Goal: Task Accomplishment & Management: Complete application form

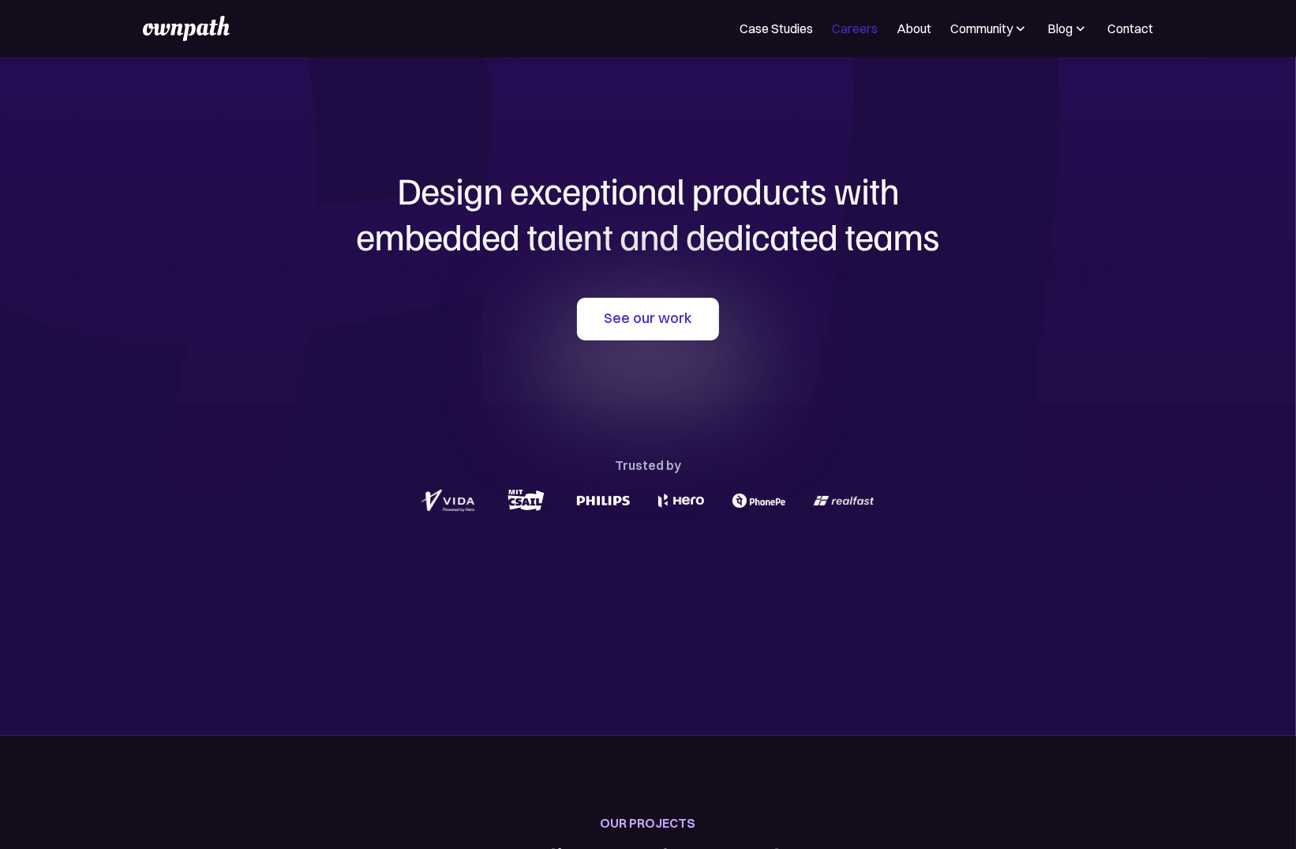
click at [842, 37] on link "Careers" at bounding box center [855, 28] width 46 height 19
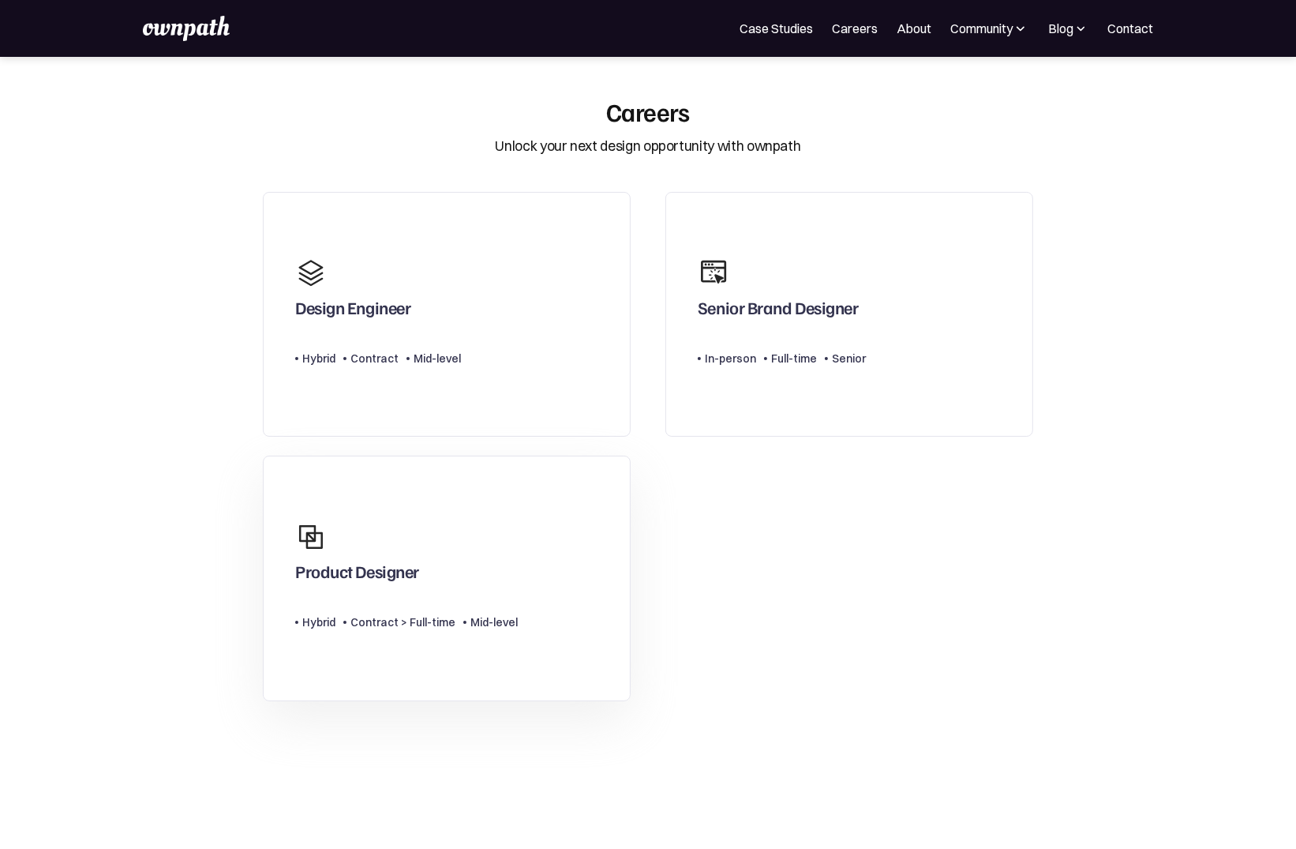
click at [462, 604] on div "Type Level Hybrid Contract > Full-time Mid-level" at bounding box center [406, 616] width 223 height 32
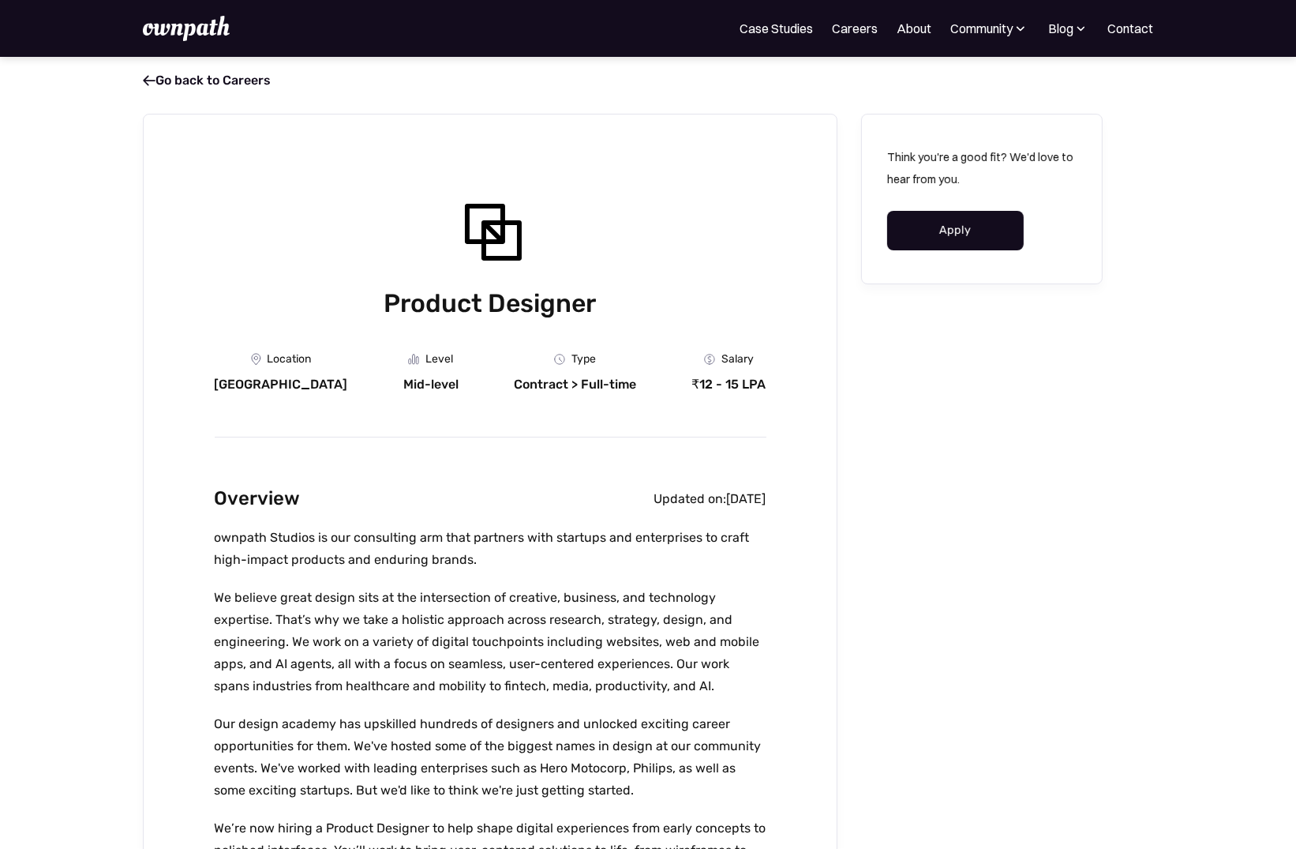
click at [541, 380] on div "Contract > Full-time" at bounding box center [575, 385] width 122 height 16
click at [573, 491] on div "Overview Updated on: August 13, 2025" at bounding box center [491, 498] width 552 height 31
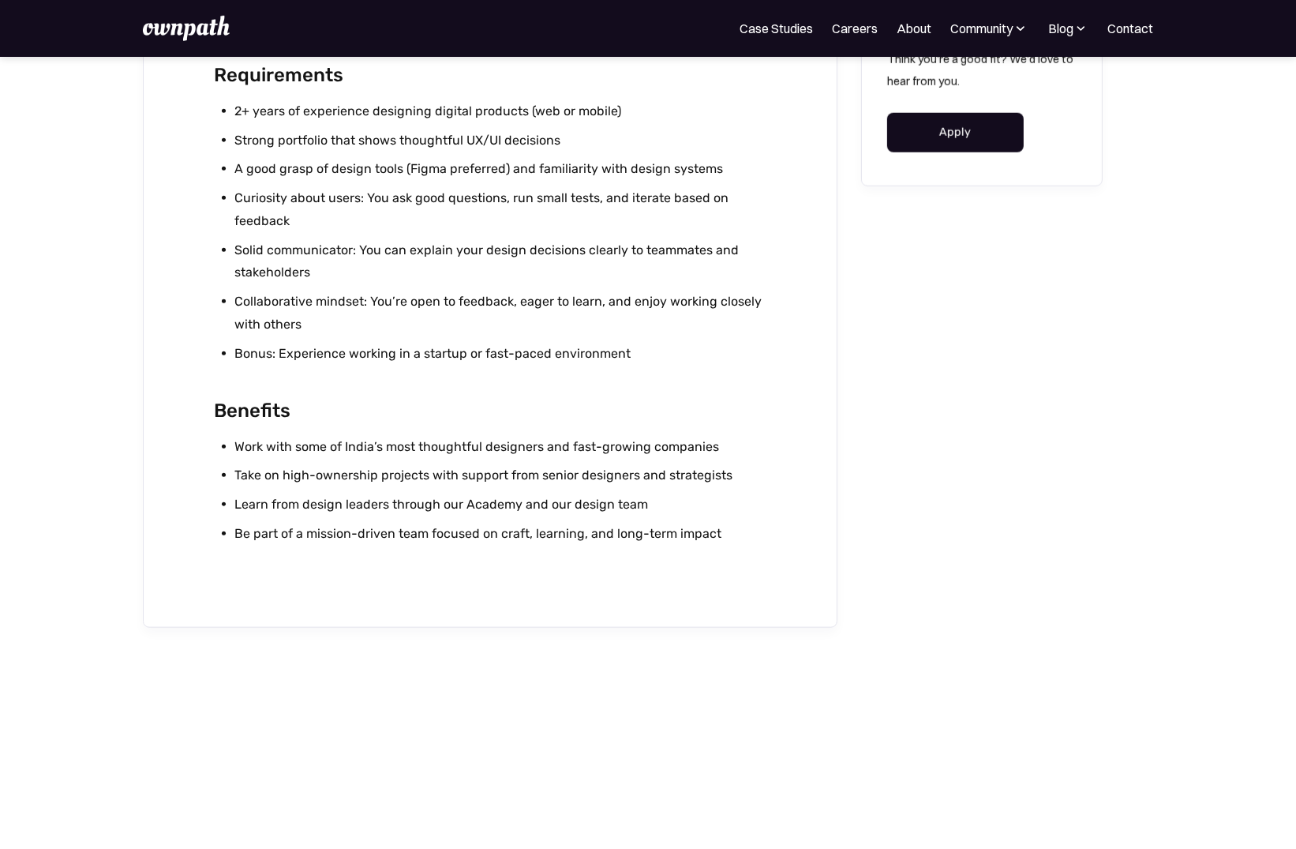
scroll to position [1535, 0]
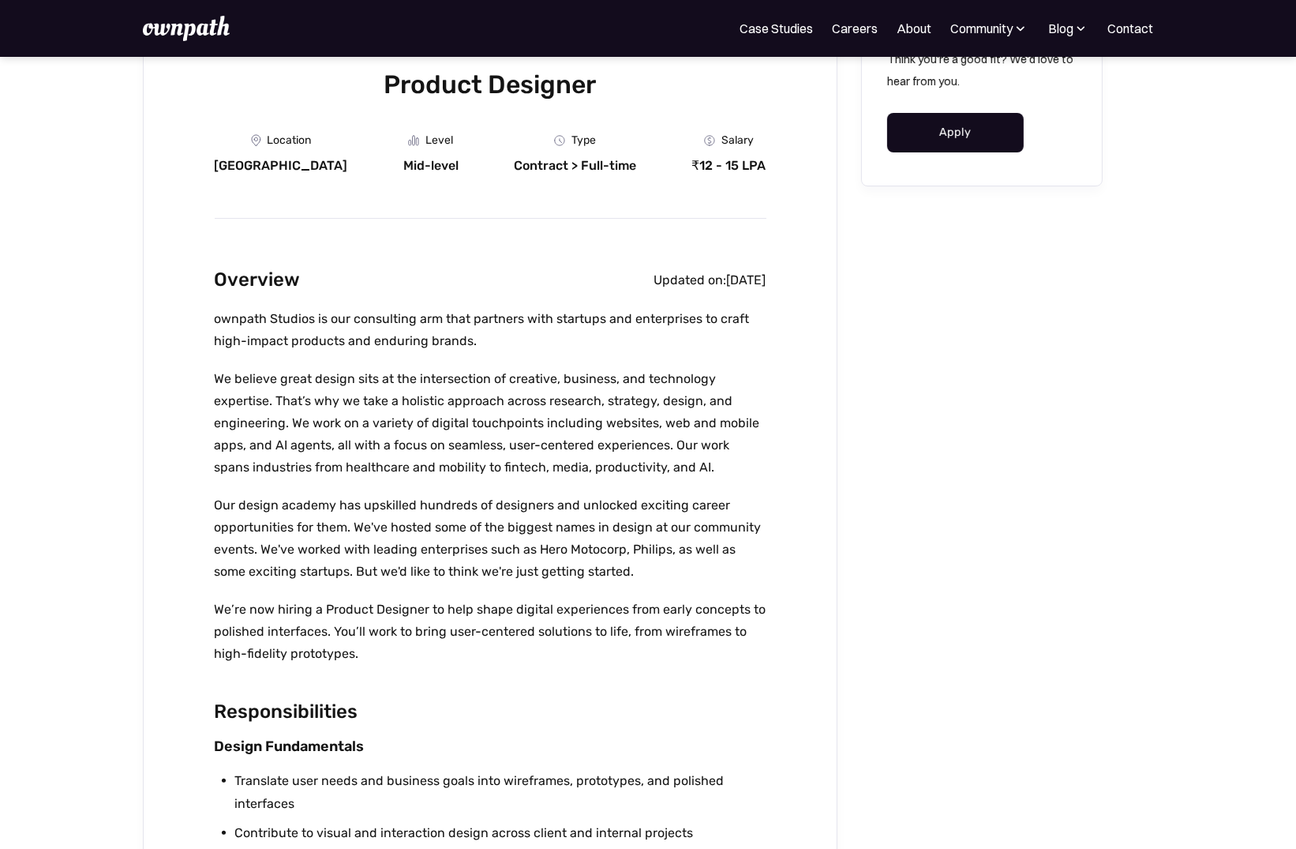
scroll to position [0, 0]
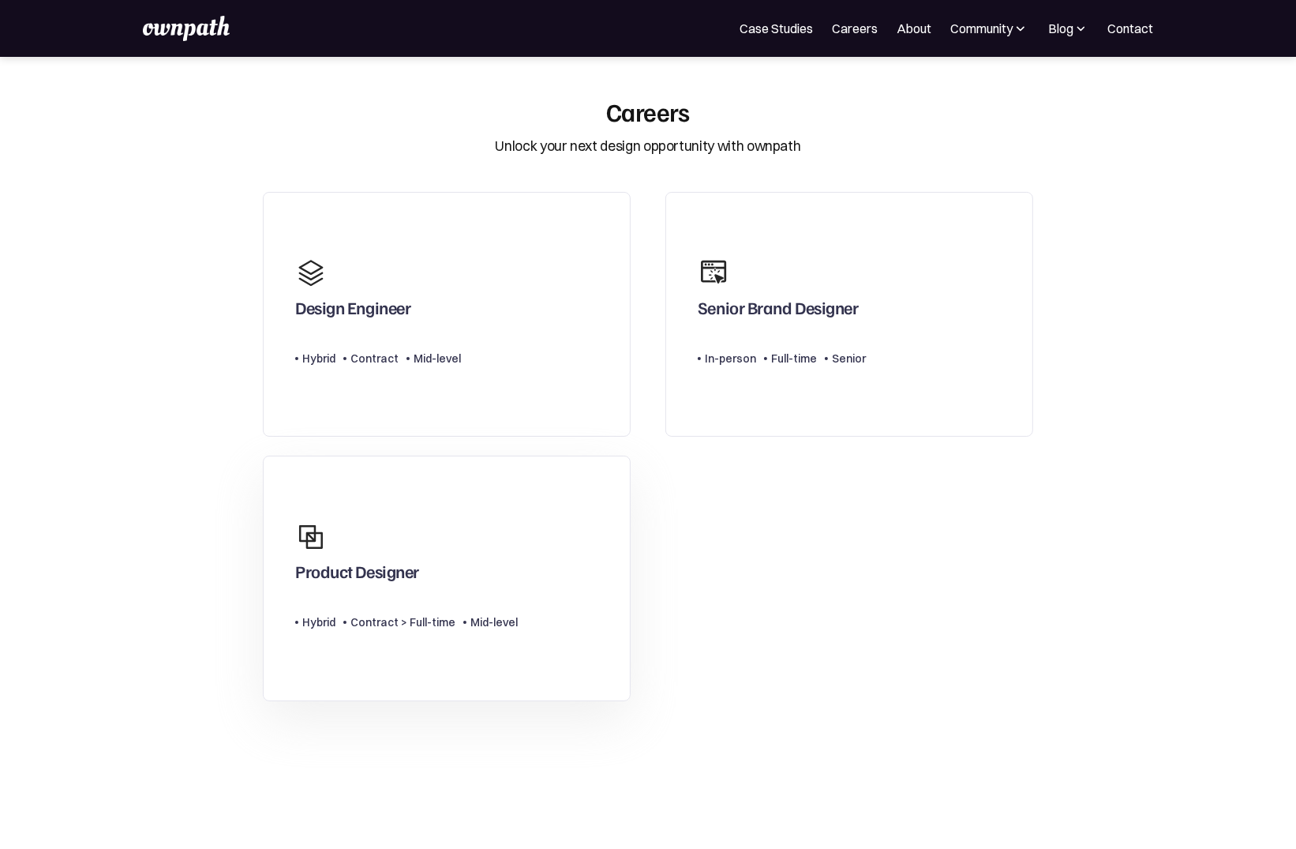
click at [525, 515] on link "Product Designer Type Level Hybrid Contract > Full-time Mid-level" at bounding box center [447, 577] width 368 height 245
